Goal: Navigation & Orientation: Find specific page/section

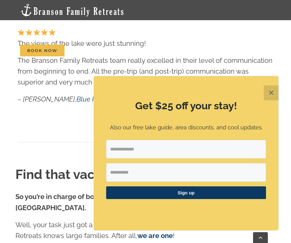
scroll to position [1175, 0]
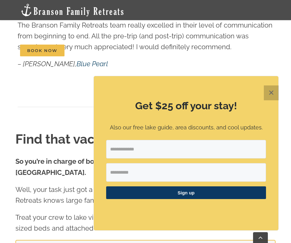
click at [269, 93] on button "✕" at bounding box center [271, 92] width 15 height 15
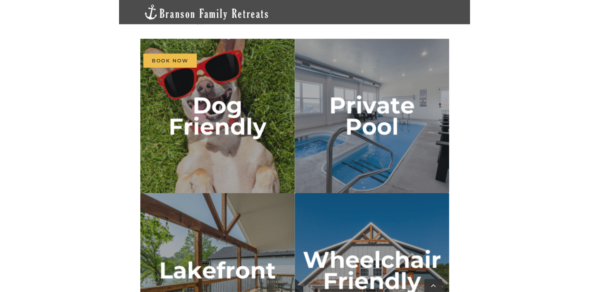
scroll to position [1028, 0]
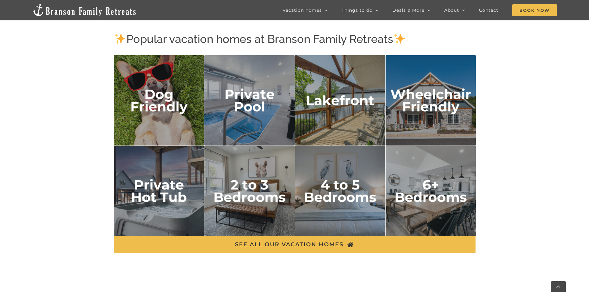
click at [291, 97] on img "lakefront" at bounding box center [340, 100] width 91 height 91
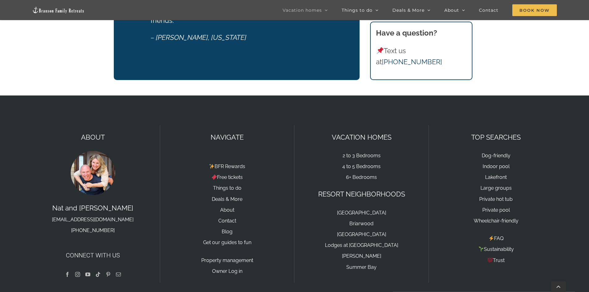
scroll to position [603, 0]
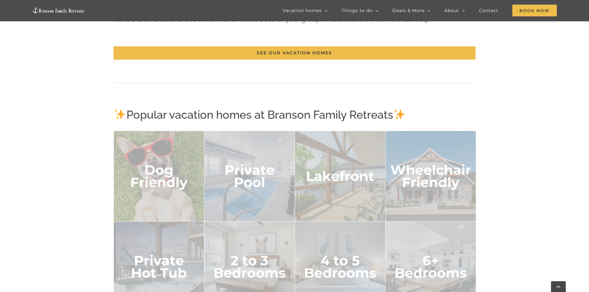
scroll to position [1028, 0]
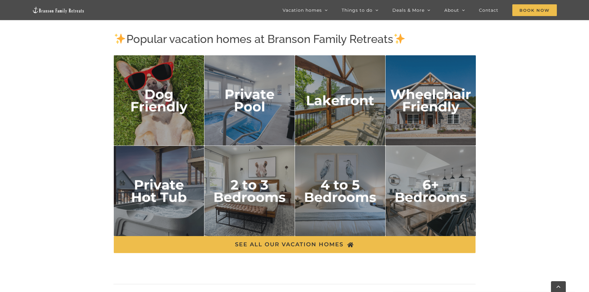
click at [434, 183] on img "6 plus bedrooms" at bounding box center [430, 191] width 91 height 91
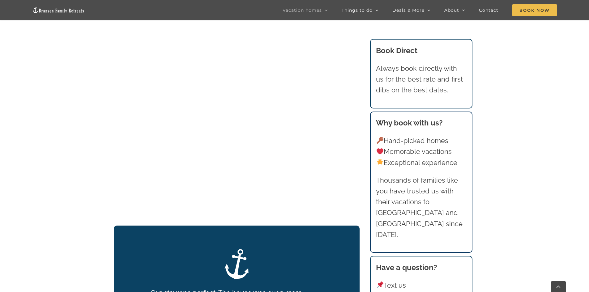
scroll to position [865, 0]
